Goal: Task Accomplishment & Management: Manage account settings

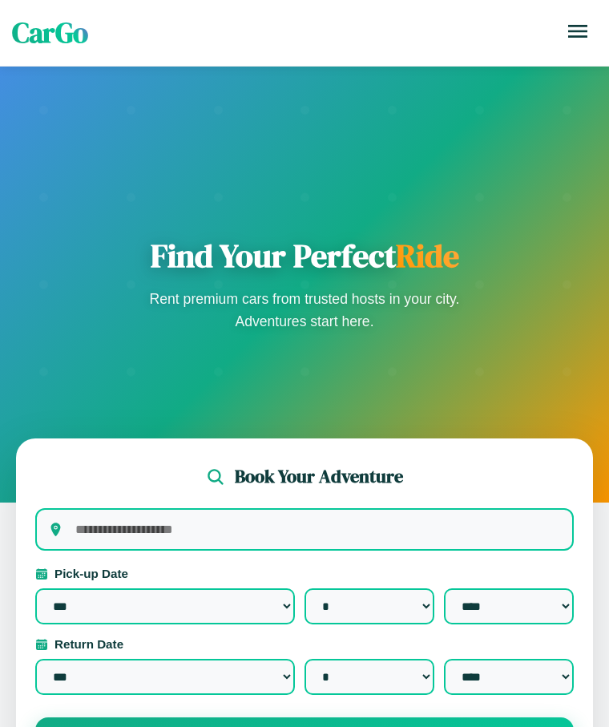
select select "*"
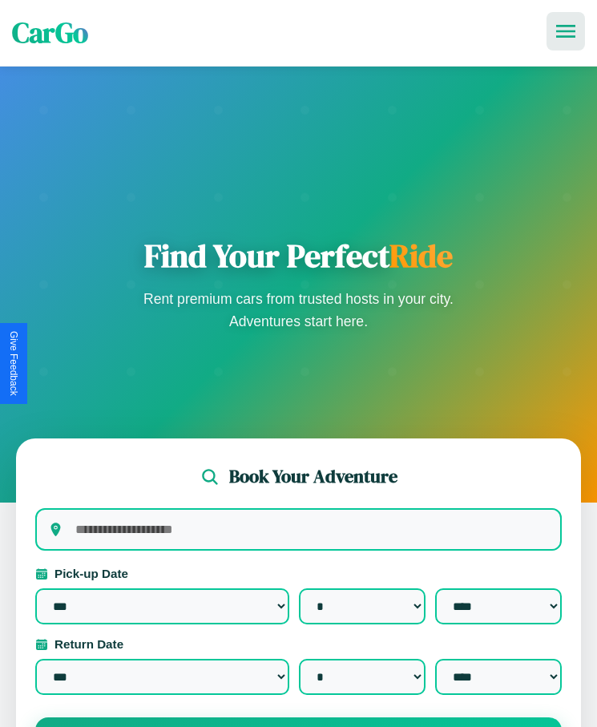
click at [566, 31] on icon at bounding box center [565, 31] width 19 height 13
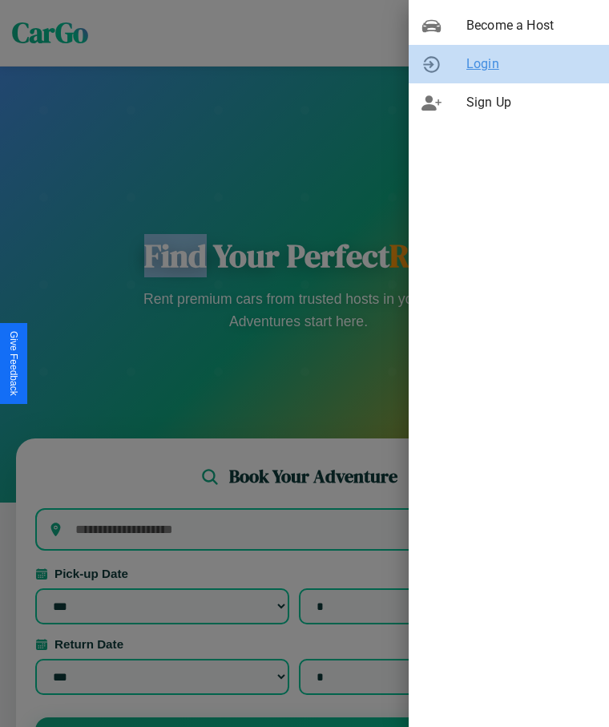
click at [509, 64] on span "Login" at bounding box center [531, 63] width 130 height 19
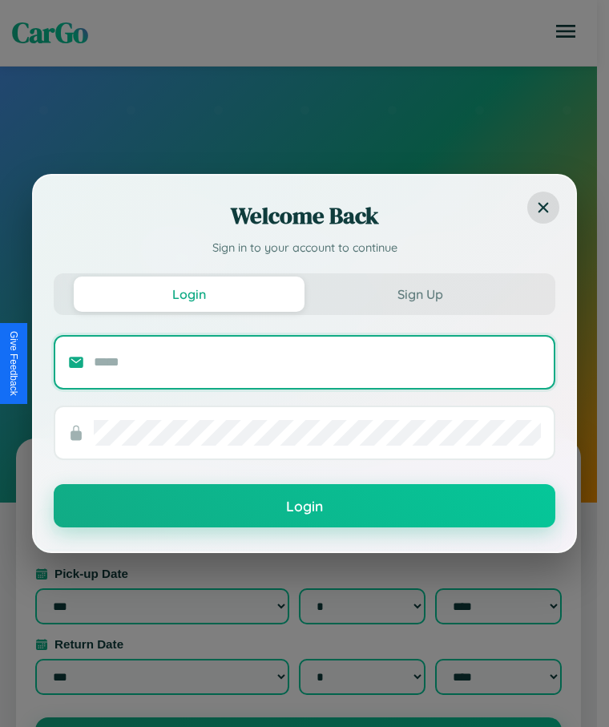
click at [317, 361] on input "text" at bounding box center [317, 362] width 447 height 26
type input "**********"
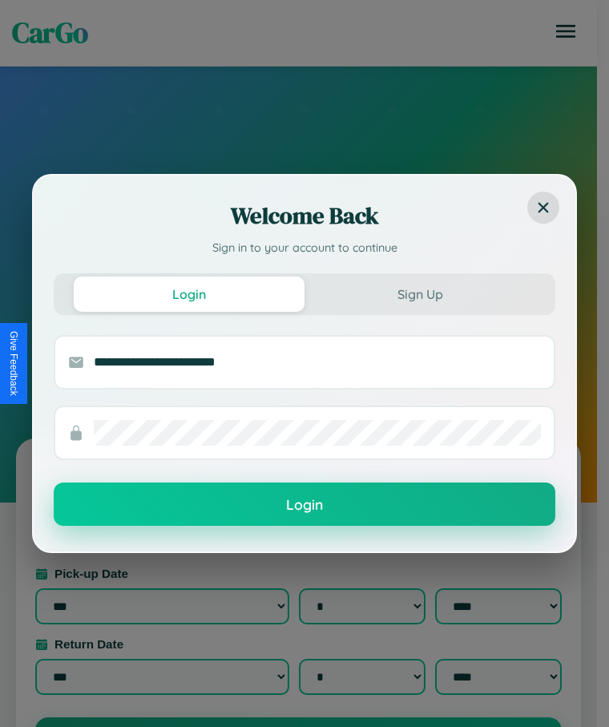
click at [305, 505] on button "Login" at bounding box center [305, 503] width 502 height 43
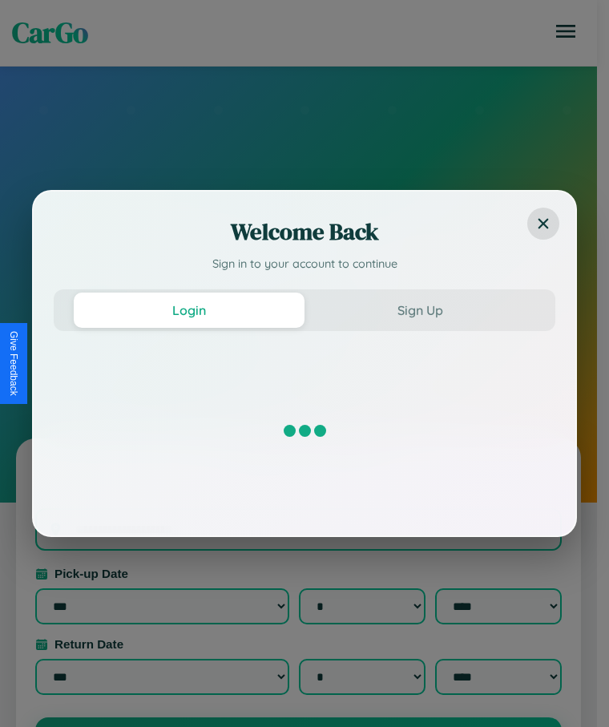
select select "*"
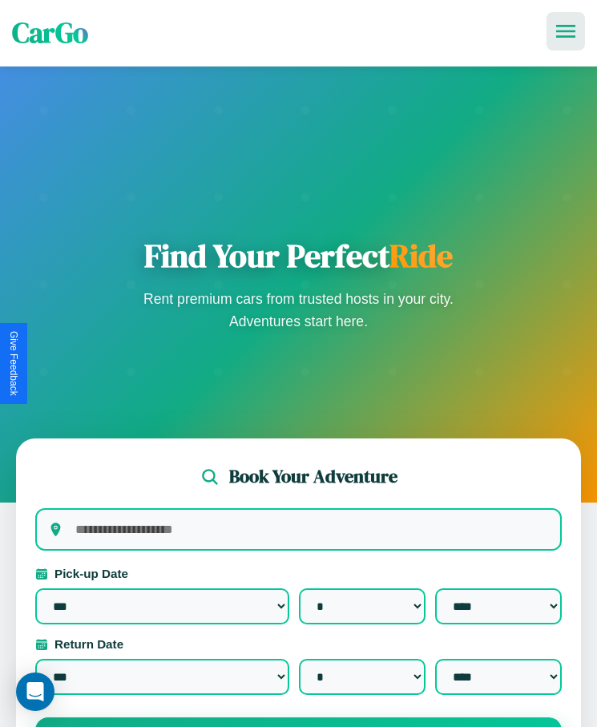
click at [566, 31] on icon at bounding box center [565, 31] width 19 height 13
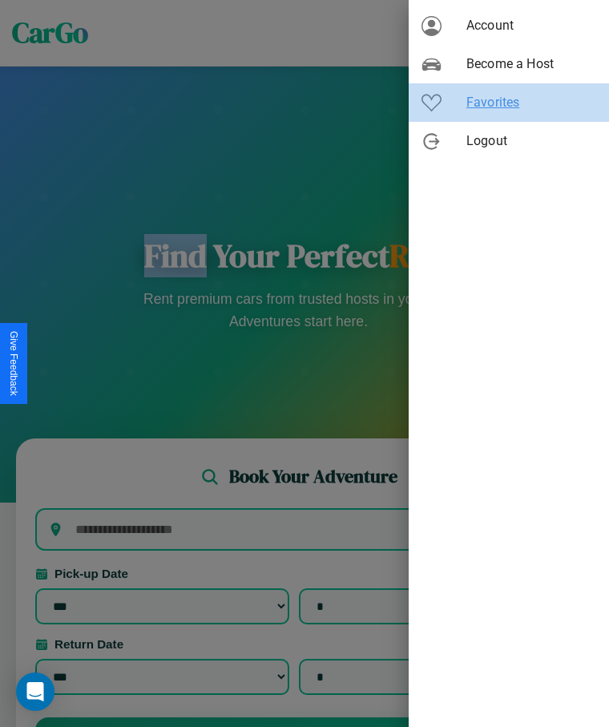
click at [509, 103] on span "Favorites" at bounding box center [531, 102] width 130 height 19
